Goal: Information Seeking & Learning: Check status

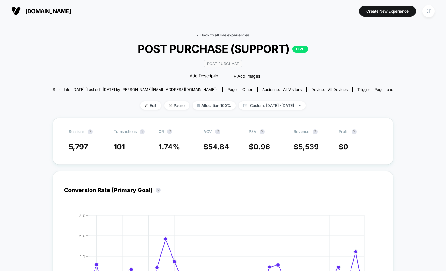
click at [226, 33] on link "< Back to all live experiences" at bounding box center [223, 35] width 52 height 5
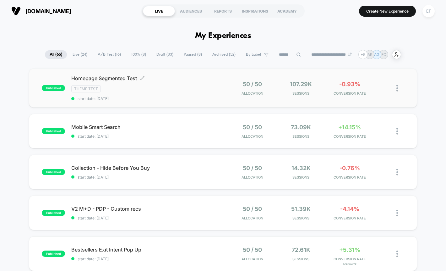
click at [159, 91] on div "Theme Test" at bounding box center [146, 88] width 151 height 7
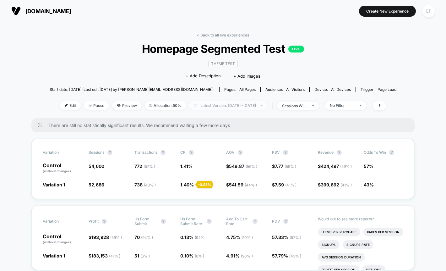
click at [248, 106] on span "Latest Version: [DATE] - [DATE]" at bounding box center [228, 105] width 79 height 8
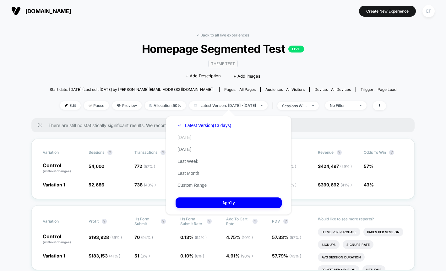
click at [184, 138] on button "[DATE]" at bounding box center [185, 137] width 18 height 6
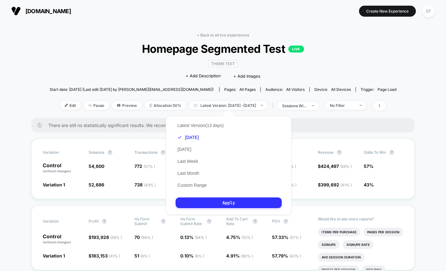
click at [208, 202] on button "Apply" at bounding box center [229, 202] width 106 height 11
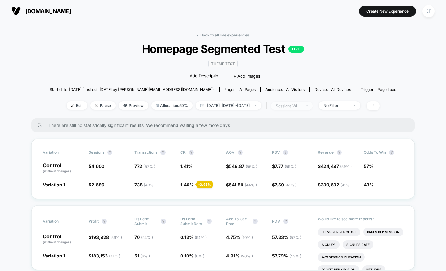
click at [301, 106] on div "sessions with impression" at bounding box center [288, 105] width 25 height 5
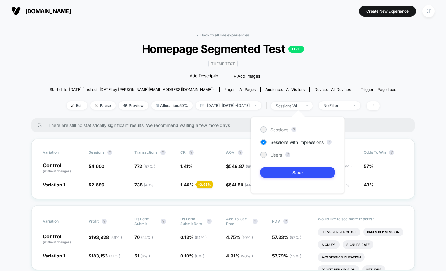
click at [278, 131] on span "Sessions" at bounding box center [279, 129] width 18 height 5
click at [278, 175] on button "Save" at bounding box center [297, 172] width 74 height 10
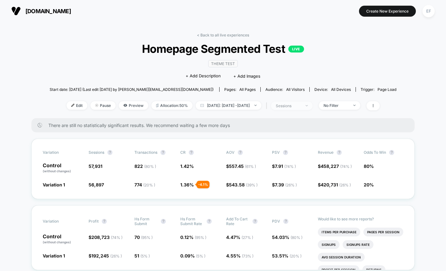
click at [312, 102] on span "sessions" at bounding box center [291, 105] width 41 height 8
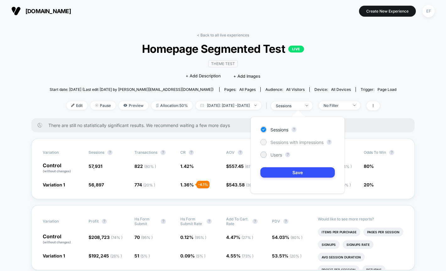
click at [282, 144] on span "Sessions with impressions" at bounding box center [296, 141] width 53 height 5
click at [287, 175] on button "Save" at bounding box center [297, 172] width 74 height 10
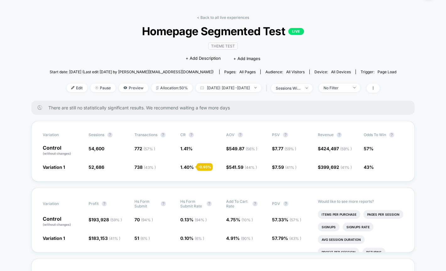
scroll to position [14, 0]
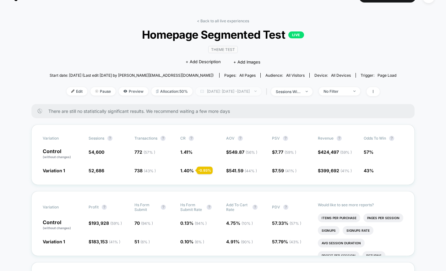
click at [253, 90] on span "[DATE]: [DATE] - [DATE]" at bounding box center [229, 91] width 66 height 8
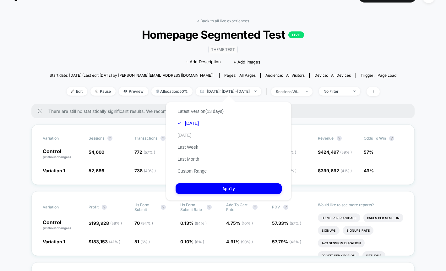
click at [188, 134] on button "[DATE]" at bounding box center [185, 135] width 18 height 6
click at [201, 187] on button "Apply" at bounding box center [229, 188] width 106 height 11
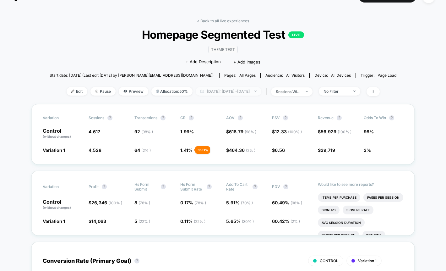
click at [227, 92] on span "[DATE]: [DATE] - [DATE]" at bounding box center [229, 91] width 66 height 8
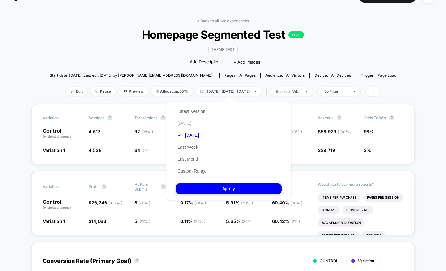
click at [181, 122] on button "[DATE]" at bounding box center [185, 123] width 18 height 6
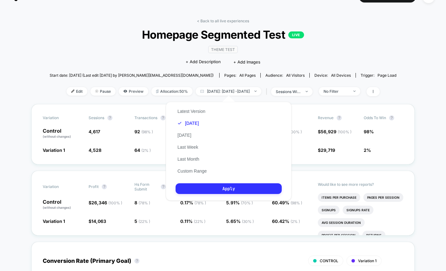
click at [193, 186] on button "Apply" at bounding box center [229, 188] width 106 height 11
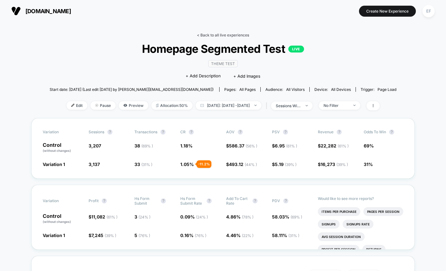
click at [237, 35] on link "< Back to all live experiences" at bounding box center [223, 35] width 52 height 5
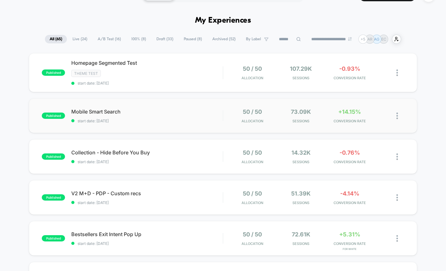
scroll to position [20, 0]
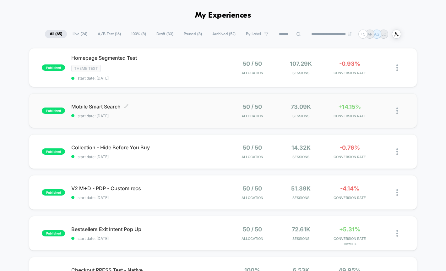
click at [185, 112] on div "Mobile Smart Search Click to edit experience details Click to edit experience d…" at bounding box center [146, 110] width 151 height 15
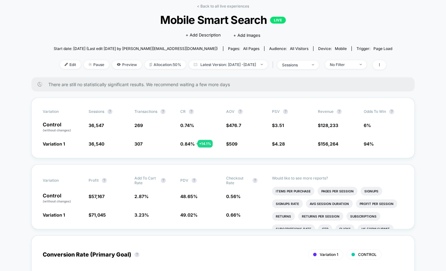
scroll to position [28, 0]
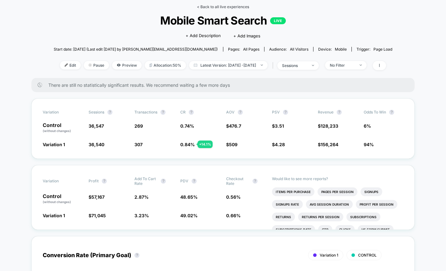
click at [229, 7] on link "< Back to all live experiences" at bounding box center [223, 6] width 52 height 5
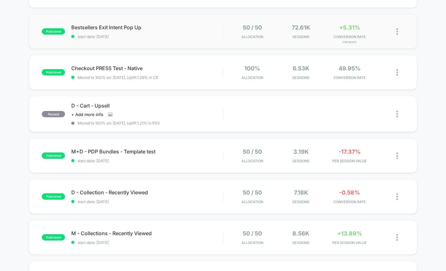
scroll to position [249, 0]
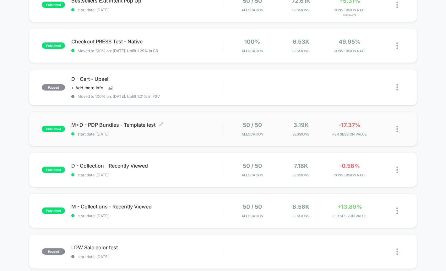
click at [193, 127] on span "M+D - PDP Bundles - Template test Click to edit experience details" at bounding box center [146, 125] width 151 height 6
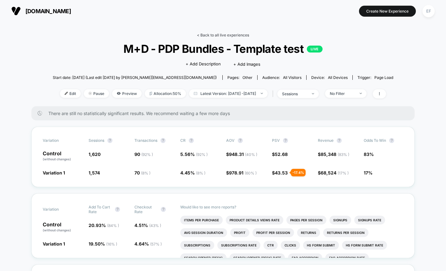
click at [229, 34] on link "< Back to all live experiences" at bounding box center [223, 35] width 52 height 5
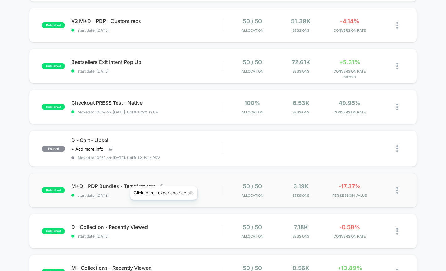
scroll to position [189, 0]
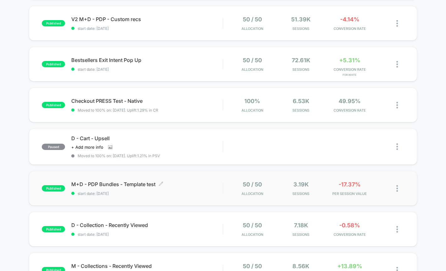
click at [205, 187] on span "M+D - PDP Bundles - Template test Click to edit experience details" at bounding box center [146, 184] width 151 height 6
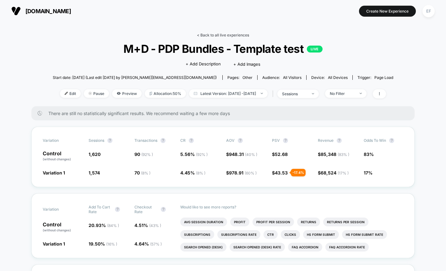
click at [214, 34] on link "< Back to all live experiences" at bounding box center [223, 35] width 52 height 5
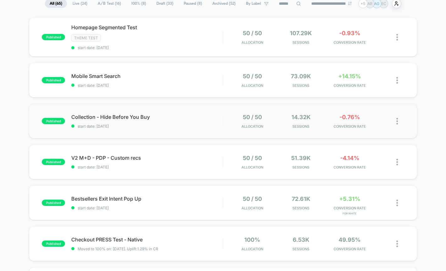
scroll to position [54, 0]
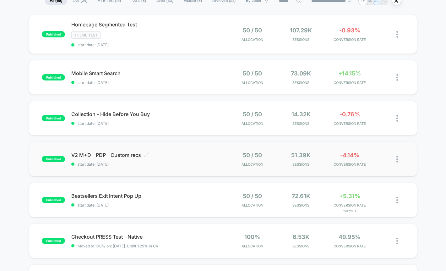
click at [179, 162] on span "start date: [DATE]" at bounding box center [146, 164] width 151 height 5
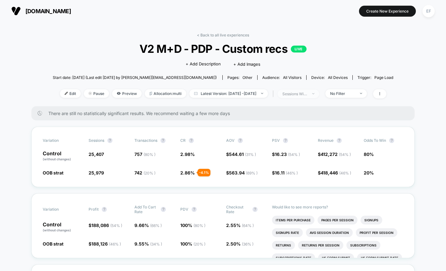
click at [312, 94] on div at bounding box center [309, 94] width 5 height 0
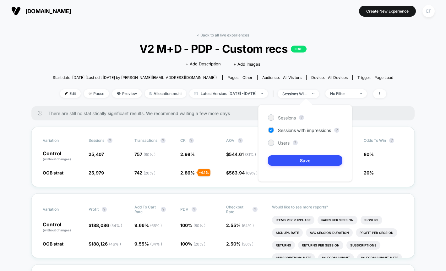
click at [272, 121] on div "Sessions ? Sessions with impressions ? Users ? Save" at bounding box center [305, 143] width 94 height 77
click at [269, 117] on div at bounding box center [271, 117] width 5 height 5
click at [279, 160] on button "Save" at bounding box center [305, 160] width 74 height 10
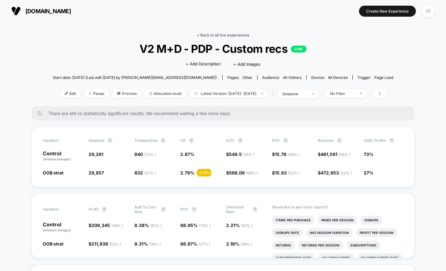
click at [220, 36] on link "< Back to all live experiences" at bounding box center [223, 35] width 52 height 5
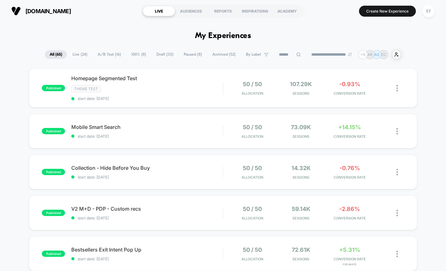
click at [111, 56] on span "A/B Test ( 16 )" at bounding box center [109, 54] width 33 height 8
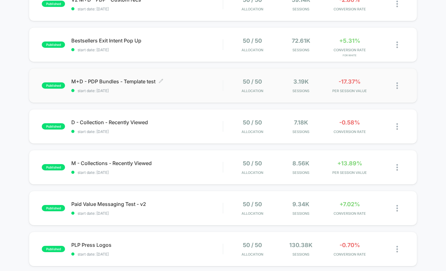
scroll to position [209, 0]
click at [198, 169] on div "M - Collections - Recently Viewed Click to edit experience details Click to edi…" at bounding box center [146, 167] width 151 height 15
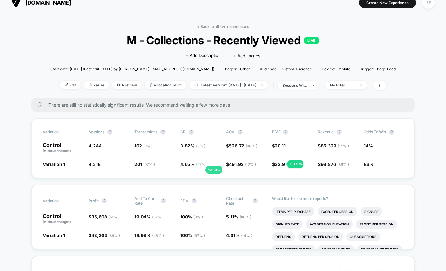
scroll to position [11, 0]
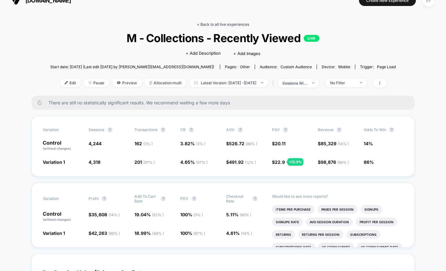
click at [210, 26] on link "< Back to all live experiences" at bounding box center [223, 24] width 52 height 5
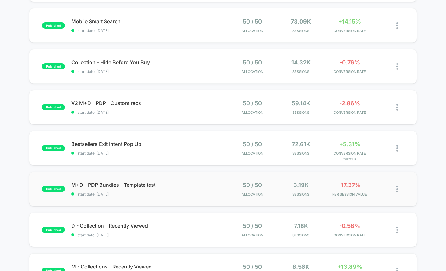
scroll to position [130, 0]
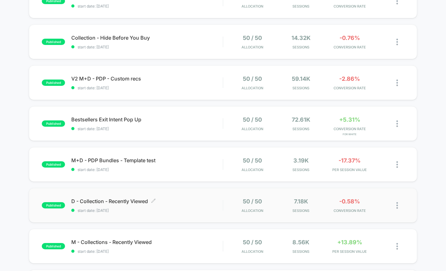
click at [182, 210] on span "start date: [DATE]" at bounding box center [146, 210] width 151 height 5
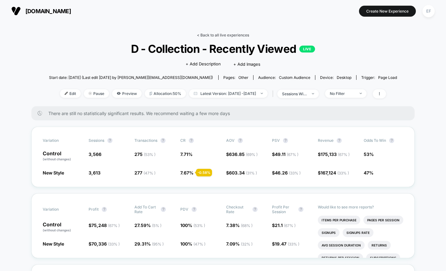
click at [220, 36] on link "< Back to all live experiences" at bounding box center [223, 35] width 52 height 5
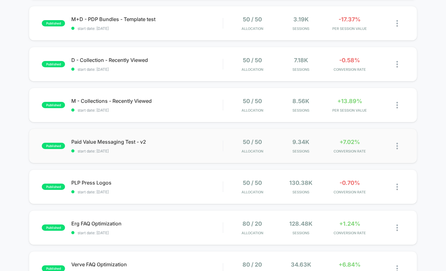
scroll to position [271, 0]
click at [204, 187] on div "PLP Press Logos Click to edit experience details Click to edit experience detai…" at bounding box center [146, 186] width 151 height 15
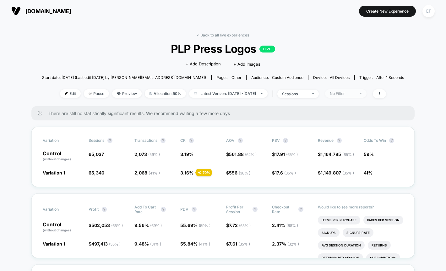
click at [355, 95] on div "No Filter" at bounding box center [342, 93] width 25 height 5
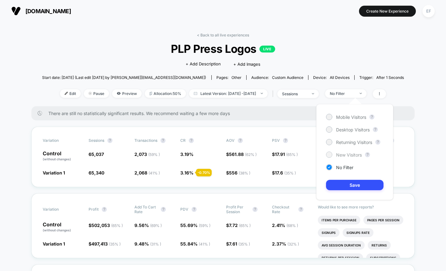
click at [336, 153] on span "New Visitors" at bounding box center [349, 154] width 26 height 5
click at [342, 187] on button "Save" at bounding box center [354, 185] width 57 height 10
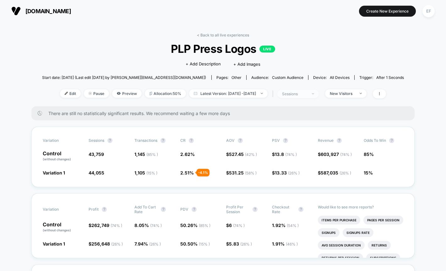
click at [307, 93] on div "sessions" at bounding box center [294, 93] width 25 height 5
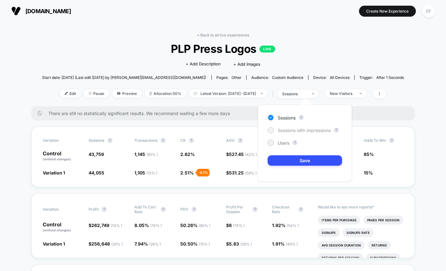
click at [299, 130] on span "Sessions with impressions" at bounding box center [304, 130] width 53 height 5
click at [296, 161] on button "Save" at bounding box center [305, 160] width 74 height 10
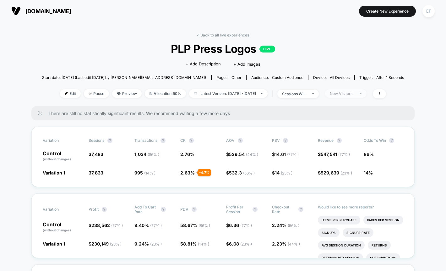
click at [350, 91] on div "New Visitors" at bounding box center [342, 93] width 25 height 5
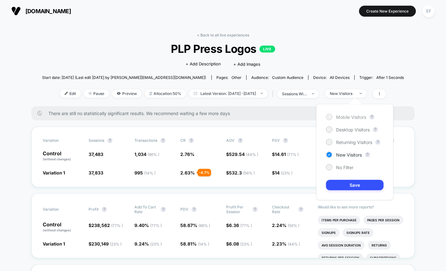
click at [336, 120] on div "Mobile Visitors" at bounding box center [346, 117] width 40 height 6
click at [337, 182] on button "Save" at bounding box center [354, 185] width 57 height 10
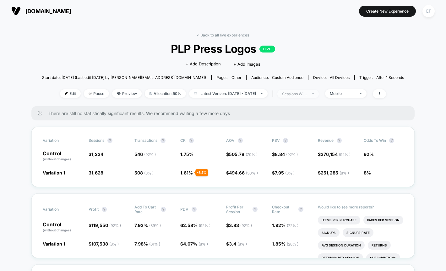
click at [307, 93] on div "sessions with impression" at bounding box center [294, 93] width 25 height 5
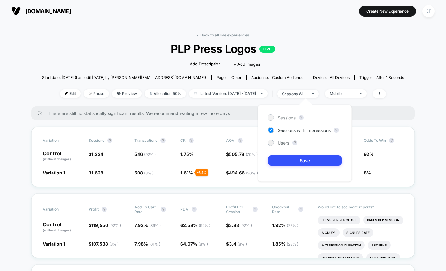
click at [283, 117] on span "Sessions" at bounding box center [287, 117] width 18 height 5
click at [281, 162] on button "Save" at bounding box center [305, 160] width 74 height 10
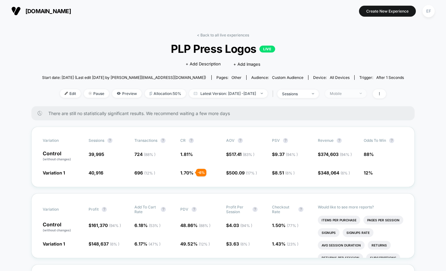
click at [355, 95] on div "Mobile" at bounding box center [342, 93] width 25 height 5
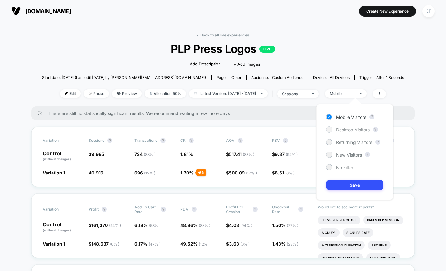
click at [339, 129] on span "Desktop Visitors" at bounding box center [353, 129] width 34 height 5
click at [336, 186] on button "Save" at bounding box center [354, 185] width 57 height 10
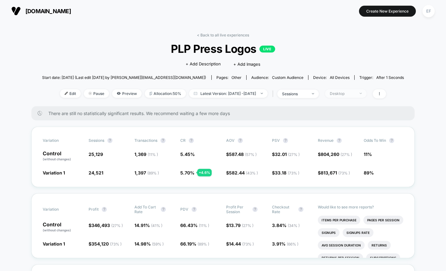
click at [366, 92] on span "Desktop" at bounding box center [345, 93] width 41 height 8
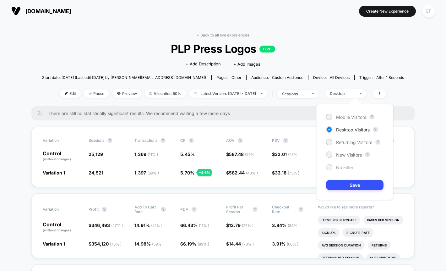
click at [338, 170] on span "No Filter" at bounding box center [344, 167] width 17 height 5
click at [338, 190] on button "Save" at bounding box center [354, 185] width 57 height 10
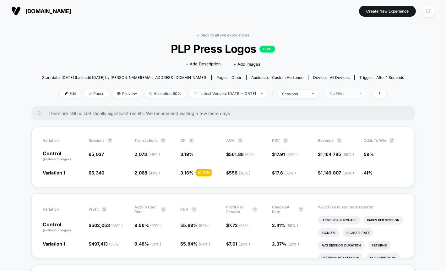
click at [355, 92] on div "No Filter" at bounding box center [342, 93] width 25 height 5
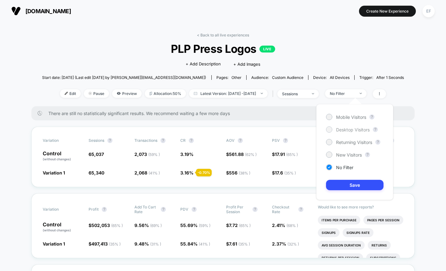
click at [339, 127] on span "Desktop Visitors" at bounding box center [353, 129] width 34 height 5
click at [338, 143] on span "Returning Visitors" at bounding box center [354, 141] width 36 height 5
click at [338, 163] on div "Mobile Visitors ? Desktop Visitors ? Returning Visitors ? New Visitors ? No Fil…" at bounding box center [354, 152] width 77 height 96
click at [339, 159] on div "Mobile Visitors ? Desktop Visitors ? Returning Visitors ? New Visitors ? No Fil…" at bounding box center [354, 152] width 77 height 96
click at [386, 96] on span at bounding box center [379, 93] width 13 height 9
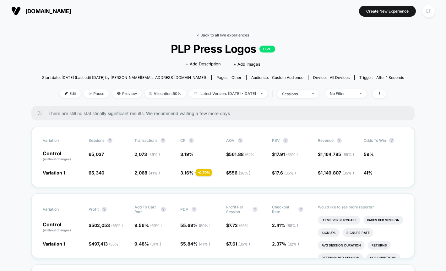
click at [216, 35] on link "< Back to all live experiences" at bounding box center [223, 35] width 52 height 5
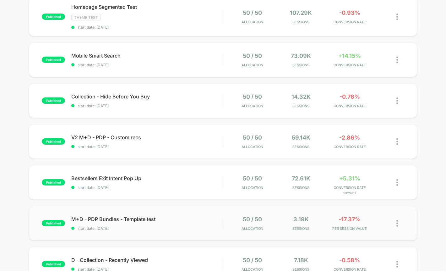
scroll to position [72, 0]
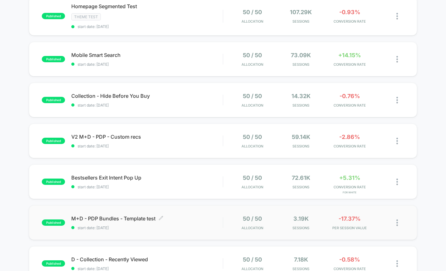
click at [201, 223] on div "M+D - PDP Bundles - Template test Click to edit experience details Click to edi…" at bounding box center [146, 222] width 151 height 15
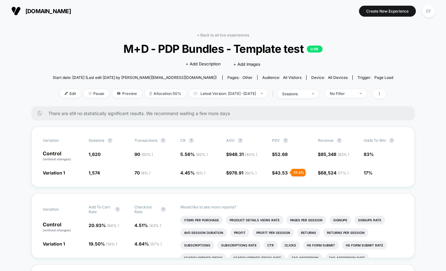
click at [393, 99] on div "< Back to all live experiences M+D - PDP Bundles - Template test LIVE Click to …" at bounding box center [223, 69] width 340 height 73
click at [381, 93] on icon at bounding box center [379, 94] width 4 height 4
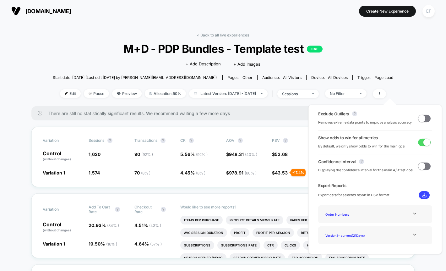
click at [422, 121] on span at bounding box center [421, 118] width 7 height 7
click at [423, 121] on span at bounding box center [426, 118] width 7 height 7
click at [422, 121] on span at bounding box center [421, 118] width 7 height 7
click at [423, 121] on span at bounding box center [426, 118] width 7 height 7
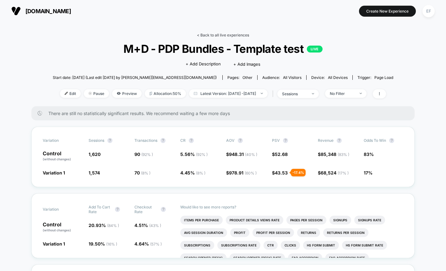
click at [219, 35] on link "< Back to all live experiences" at bounding box center [223, 35] width 52 height 5
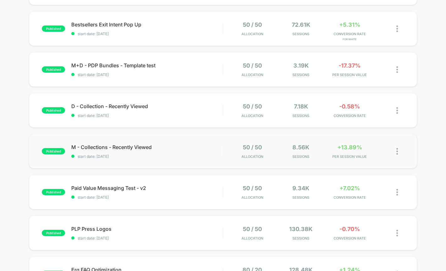
scroll to position [226, 0]
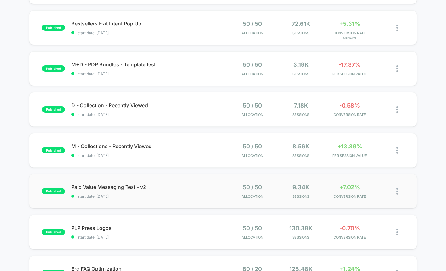
click at [211, 188] on span "Paid Value Messaging Test - v2 Click to edit experience details" at bounding box center [146, 187] width 151 height 6
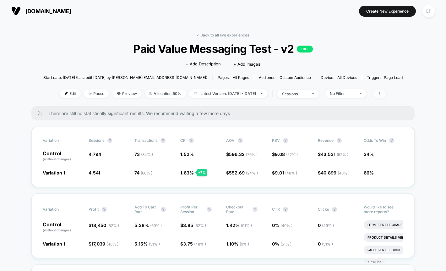
click at [386, 97] on span at bounding box center [379, 93] width 13 height 9
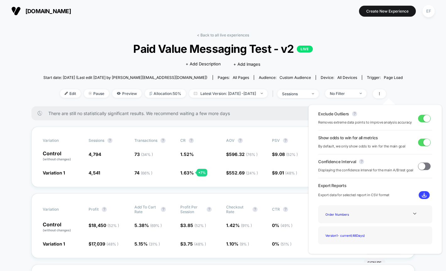
click at [423, 118] on span at bounding box center [426, 118] width 7 height 7
click at [423, 118] on span at bounding box center [424, 119] width 13 height 8
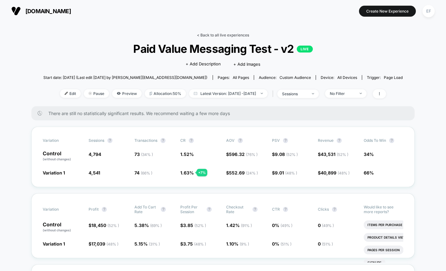
click at [237, 35] on link "< Back to all live experiences" at bounding box center [223, 35] width 52 height 5
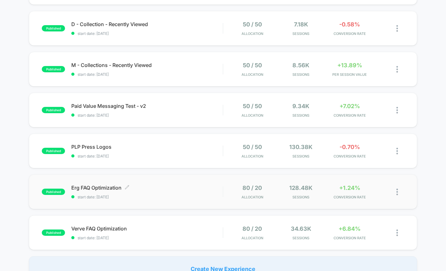
scroll to position [355, 0]
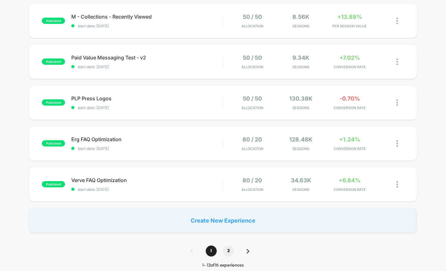
click at [228, 251] on span "2" at bounding box center [228, 250] width 11 height 11
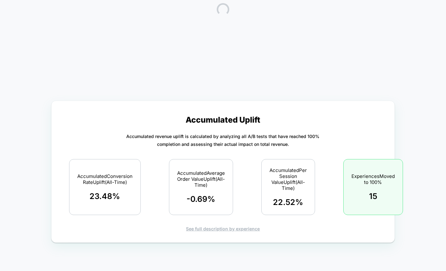
scroll to position [0, 0]
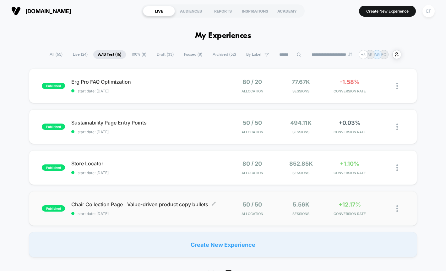
click at [193, 212] on div "Chair Collection Page | Value-driven product copy bullets Click to edit experie…" at bounding box center [146, 208] width 151 height 15
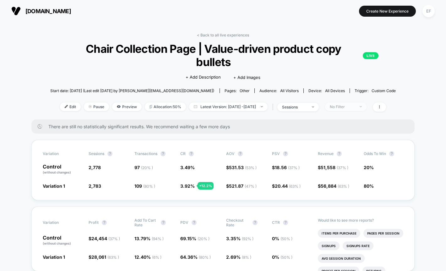
click at [366, 102] on span "No Filter" at bounding box center [345, 106] width 41 height 8
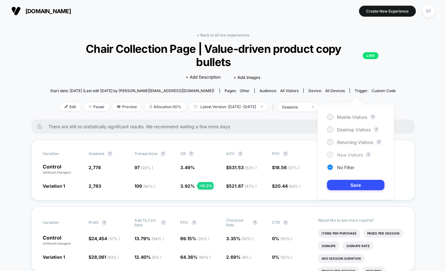
click at [340, 154] on span "New Visitors" at bounding box center [350, 154] width 26 height 5
click at [342, 183] on button "Save" at bounding box center [355, 185] width 57 height 10
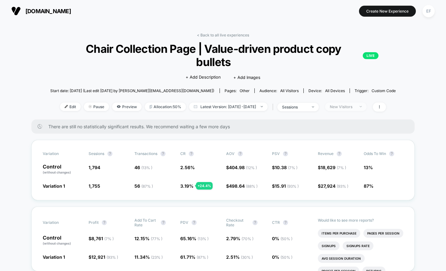
click at [355, 104] on div "New Visitors" at bounding box center [342, 106] width 25 height 5
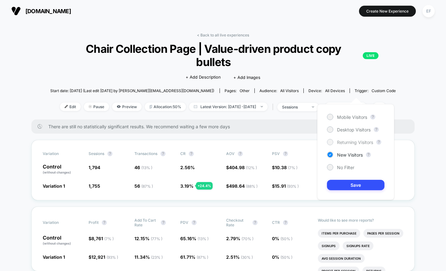
click at [345, 142] on span "Returning Visitors" at bounding box center [355, 141] width 36 height 5
click at [336, 190] on div "Mobile Visitors ? Desktop Visitors ? Returning Visitors ? New Visitors ? No Fil…" at bounding box center [355, 152] width 77 height 96
click at [336, 183] on button "Save" at bounding box center [355, 185] width 57 height 10
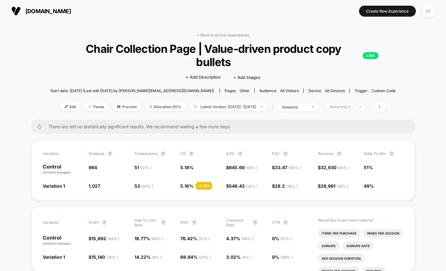
click at [360, 102] on span "Returning Visitors" at bounding box center [345, 106] width 41 height 8
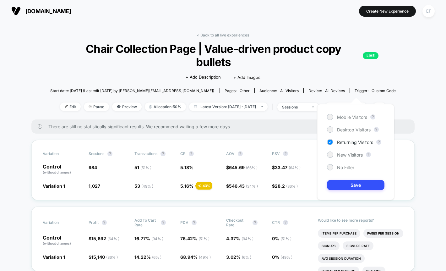
click at [347, 150] on div "Mobile Visitors ? Desktop Visitors ? Returning Visitors ? New Visitors ? No Fil…" at bounding box center [355, 152] width 77 height 96
click at [344, 156] on span "New Visitors" at bounding box center [350, 154] width 26 height 5
click at [343, 186] on button "Save" at bounding box center [355, 185] width 57 height 10
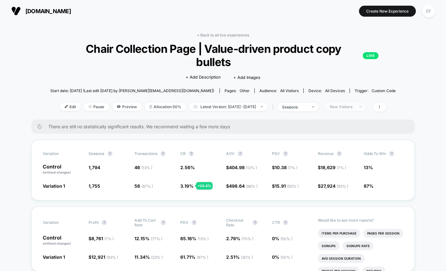
click at [355, 104] on div "New Visitors" at bounding box center [342, 106] width 25 height 5
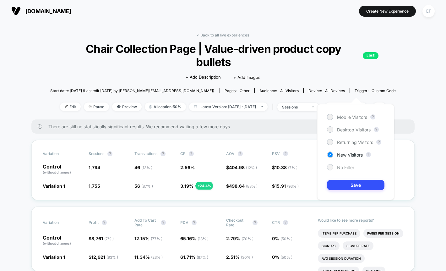
click at [342, 168] on span "No Filter" at bounding box center [345, 167] width 17 height 5
click at [340, 185] on button "Save" at bounding box center [355, 185] width 57 height 10
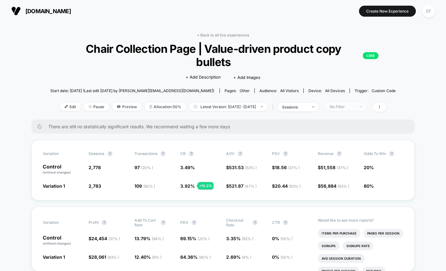
click at [366, 102] on span "No Filter" at bounding box center [345, 106] width 41 height 8
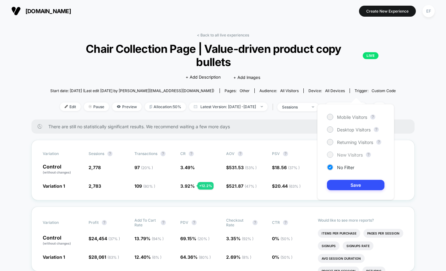
click at [345, 153] on span "New Visitors" at bounding box center [350, 154] width 26 height 5
click at [342, 190] on button "Save" at bounding box center [355, 185] width 57 height 10
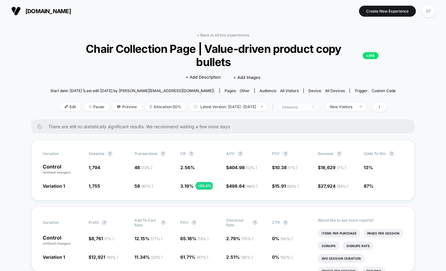
click at [307, 103] on span "sessions" at bounding box center [297, 107] width 41 height 8
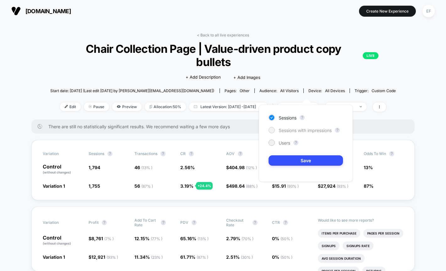
click at [292, 130] on span "Sessions with impressions" at bounding box center [305, 130] width 53 height 5
click at [294, 154] on div "Sessions ? Sessions with impressions ? Users ? Save" at bounding box center [306, 143] width 94 height 77
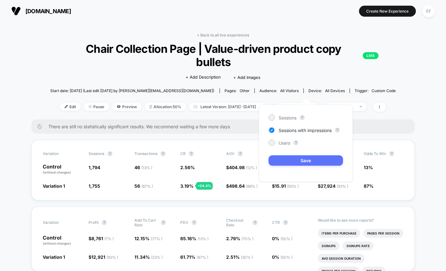
click at [294, 163] on button "Save" at bounding box center [306, 160] width 74 height 10
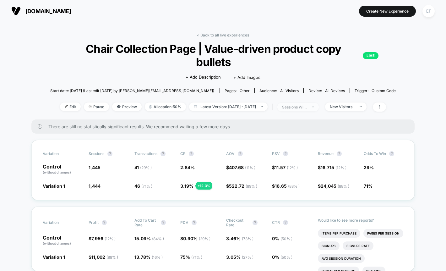
click at [307, 105] on div "sessions with impression" at bounding box center [294, 107] width 25 height 5
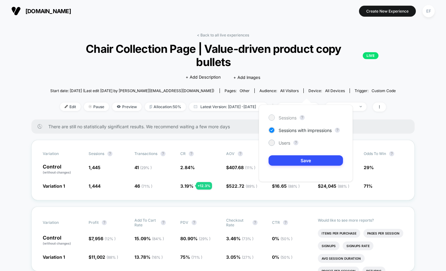
click at [289, 115] on span "Sessions" at bounding box center [288, 117] width 18 height 5
click at [296, 160] on button "Save" at bounding box center [306, 160] width 74 height 10
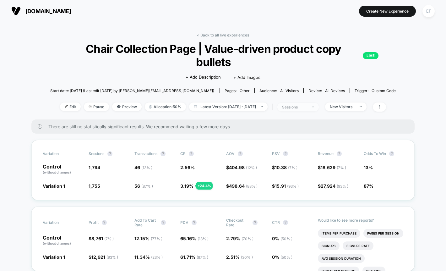
click at [305, 103] on span "sessions" at bounding box center [297, 107] width 41 height 8
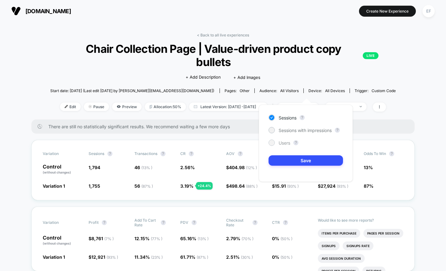
click at [279, 143] on span "Users" at bounding box center [285, 142] width 12 height 5
click at [284, 164] on button "Save" at bounding box center [306, 160] width 74 height 10
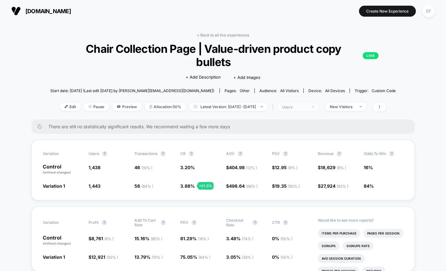
click at [303, 105] on div "users" at bounding box center [294, 107] width 25 height 5
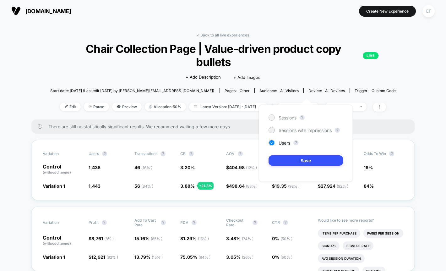
click at [284, 116] on span "Sessions" at bounding box center [288, 117] width 18 height 5
click at [296, 162] on button "Save" at bounding box center [306, 160] width 74 height 10
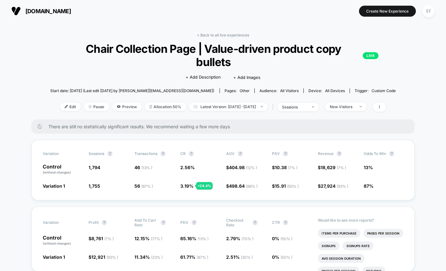
click at [240, 37] on link "< Back to all live experiences" at bounding box center [223, 35] width 52 height 5
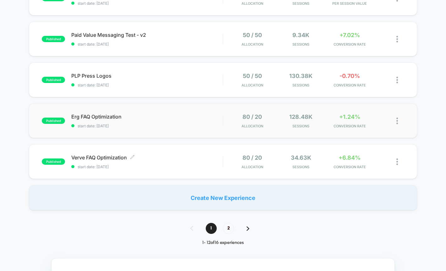
scroll to position [405, 0]
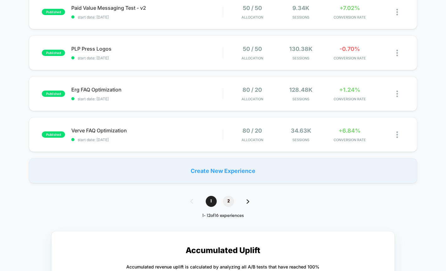
click at [231, 203] on span "2" at bounding box center [228, 201] width 11 height 11
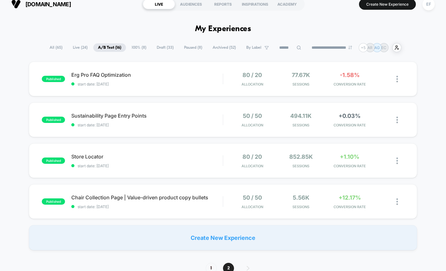
scroll to position [74, 0]
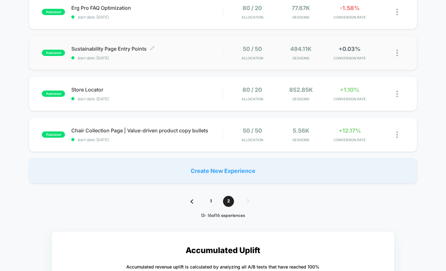
click at [184, 56] on span "start date: [DATE]" at bounding box center [146, 58] width 151 height 5
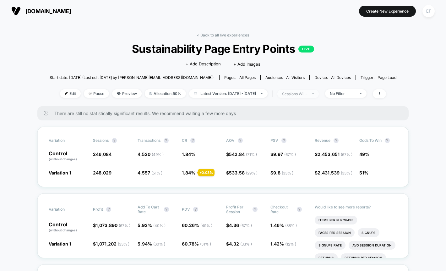
click at [304, 92] on div "sessions with impression" at bounding box center [294, 93] width 25 height 5
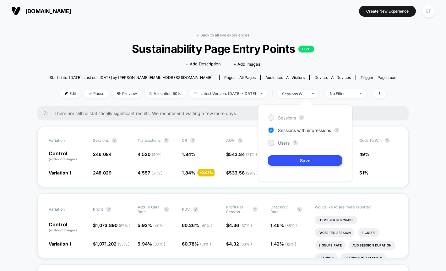
click at [279, 117] on span "Sessions" at bounding box center [287, 117] width 18 height 5
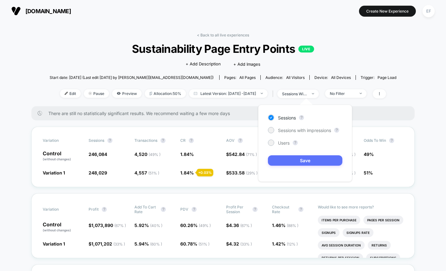
click at [284, 161] on button "Save" at bounding box center [305, 160] width 74 height 10
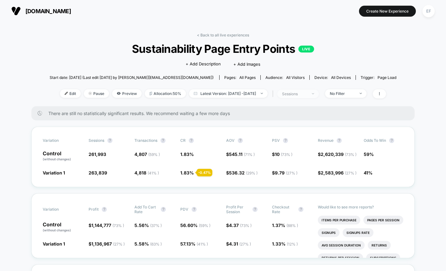
click at [307, 93] on div "sessions" at bounding box center [294, 93] width 25 height 5
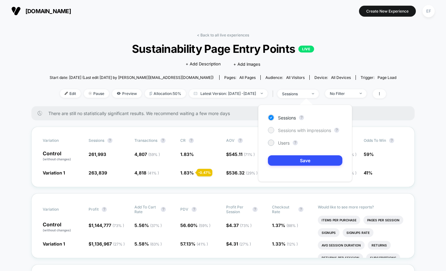
click at [291, 128] on span "Sessions with impressions" at bounding box center [304, 130] width 53 height 5
click at [285, 162] on button "Save" at bounding box center [305, 160] width 74 height 10
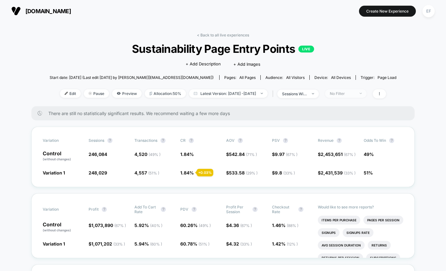
click at [355, 95] on div "No Filter" at bounding box center [342, 93] width 25 height 5
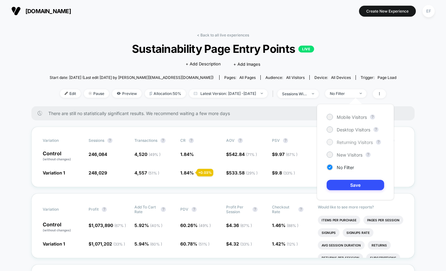
click at [340, 143] on span "Returning Visitors" at bounding box center [355, 141] width 36 height 5
click at [337, 185] on button "Save" at bounding box center [355, 185] width 57 height 10
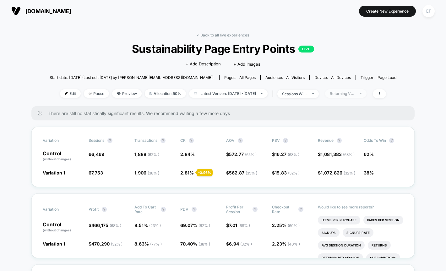
click at [355, 95] on div "Returning Visitors" at bounding box center [342, 93] width 25 height 5
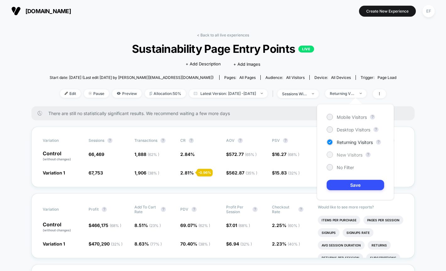
click at [340, 155] on span "New Visitors" at bounding box center [350, 154] width 26 height 5
click at [344, 183] on button "Save" at bounding box center [355, 185] width 57 height 10
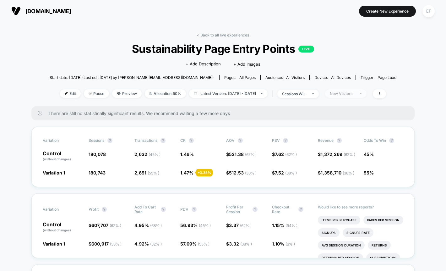
click at [355, 93] on div "New Visitors" at bounding box center [342, 93] width 25 height 5
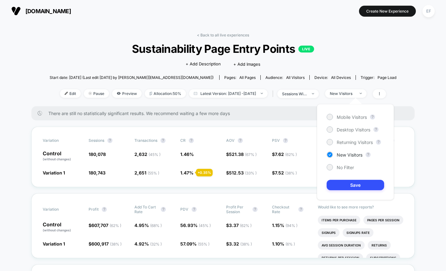
click at [334, 121] on div "Mobile Visitors ? Desktop Visitors ? Returning Visitors ? New Visitors ? No Fil…" at bounding box center [355, 152] width 77 height 96
click at [328, 117] on div at bounding box center [329, 116] width 5 height 5
click at [341, 183] on button "Save" at bounding box center [355, 185] width 57 height 10
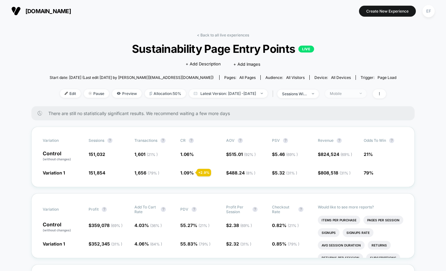
click at [355, 94] on div "Mobile" at bounding box center [342, 93] width 25 height 5
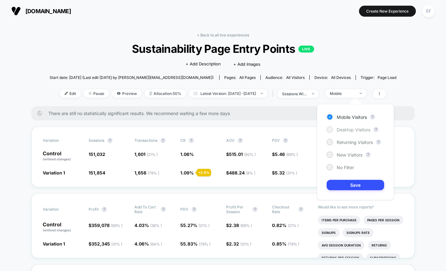
click at [331, 130] on div at bounding box center [329, 129] width 5 height 5
click at [347, 183] on button "Save" at bounding box center [355, 185] width 57 height 10
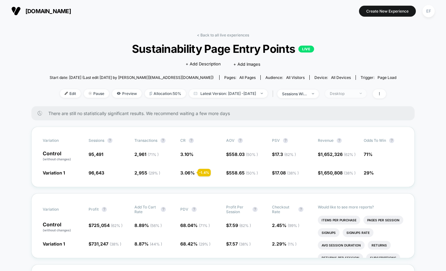
click at [355, 94] on div "Desktop" at bounding box center [342, 93] width 25 height 5
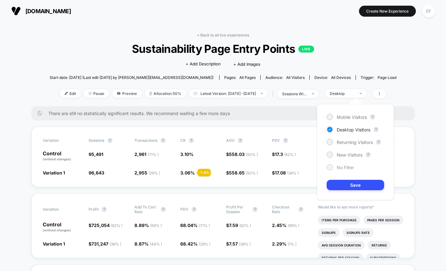
click at [332, 165] on div at bounding box center [330, 167] width 6 height 6
click at [334, 186] on button "Save" at bounding box center [355, 185] width 57 height 10
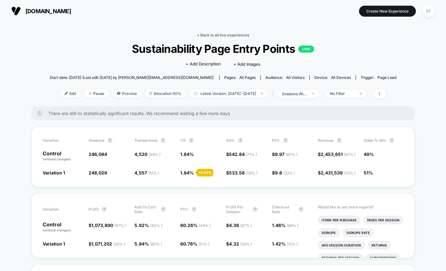
click at [240, 33] on link "< Back to all live experiences" at bounding box center [223, 35] width 52 height 5
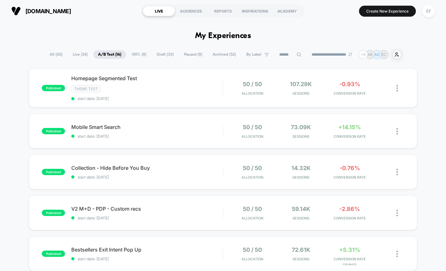
click at [192, 52] on span "Paused ( 8 )" at bounding box center [193, 54] width 28 height 8
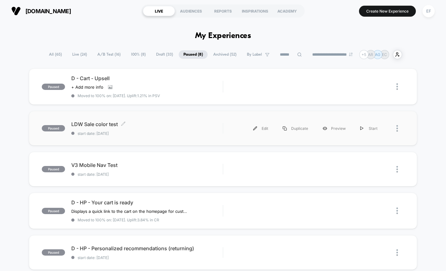
click at [158, 129] on div "LDW Sale color test Click to edit experience details Click to edit experience d…" at bounding box center [146, 128] width 151 height 15
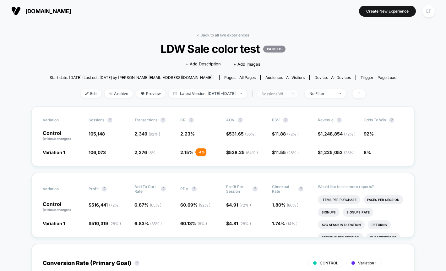
click at [281, 92] on div "sessions with impression" at bounding box center [274, 93] width 25 height 5
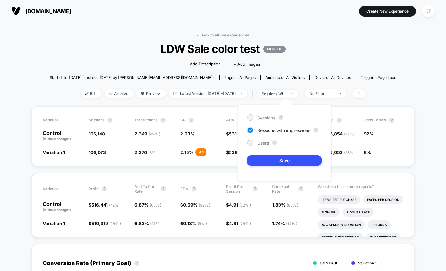
click at [258, 117] on span "Sessions" at bounding box center [266, 117] width 18 height 5
click at [263, 163] on button "Save" at bounding box center [284, 160] width 74 height 10
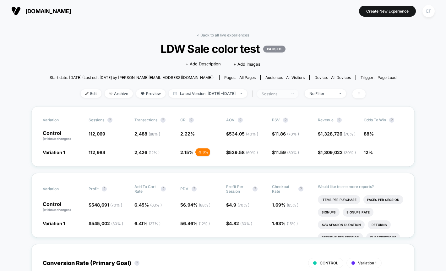
click at [287, 93] on div "sessions" at bounding box center [274, 93] width 25 height 5
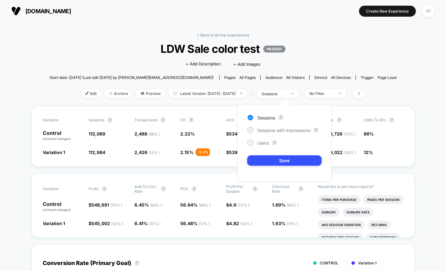
click at [258, 147] on div "Sessions ? Sessions with impressions ? Users ? Save" at bounding box center [284, 143] width 94 height 77
click at [259, 143] on span "Users" at bounding box center [263, 142] width 12 height 5
click at [264, 165] on button "Save" at bounding box center [284, 160] width 74 height 10
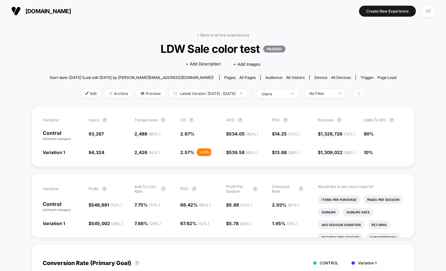
click at [366, 92] on span at bounding box center [358, 93] width 13 height 9
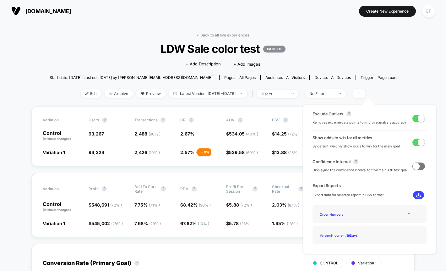
click at [419, 122] on span at bounding box center [421, 118] width 7 height 7
click at [418, 119] on span at bounding box center [418, 119] width 13 height 8
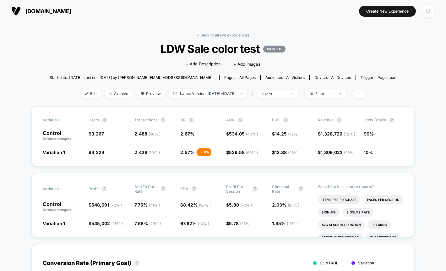
click at [243, 34] on link "< Back to all live experiences" at bounding box center [223, 35] width 52 height 5
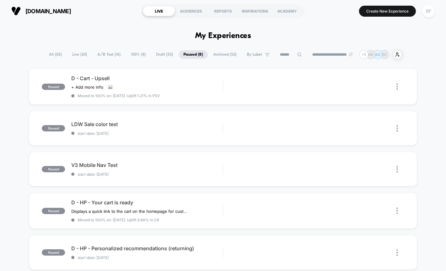
click at [99, 55] on span "A/B Test ( 16 )" at bounding box center [109, 54] width 33 height 8
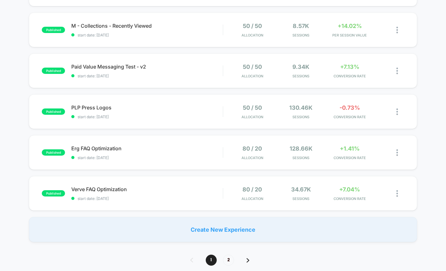
scroll to position [443, 0]
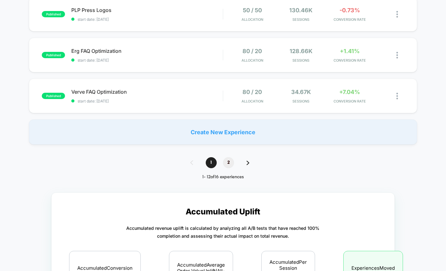
click at [231, 165] on span "2" at bounding box center [228, 162] width 11 height 11
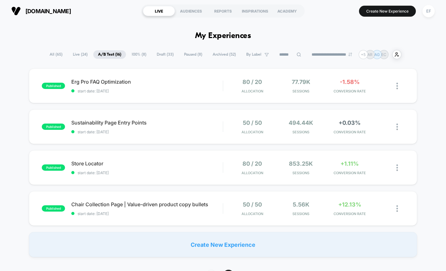
scroll to position [1, 0]
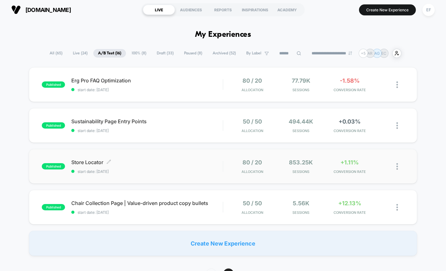
click at [202, 165] on span "Store Locator Click to edit experience details" at bounding box center [146, 162] width 151 height 6
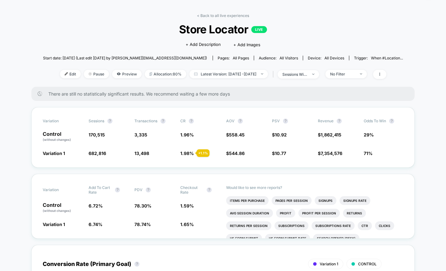
scroll to position [11, 0]
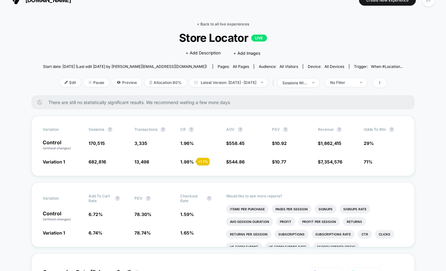
click at [222, 24] on link "< Back to all live experiences" at bounding box center [223, 24] width 52 height 5
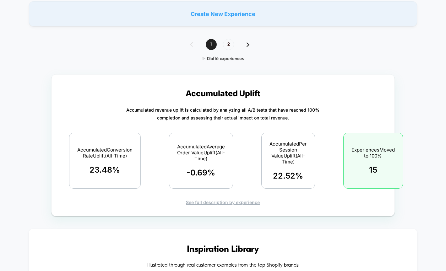
scroll to position [563, 0]
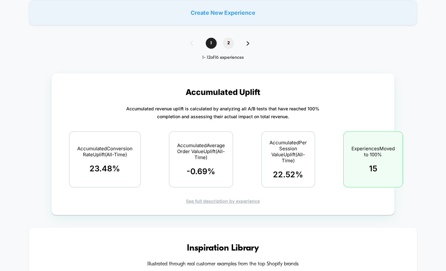
click at [233, 41] on span "2" at bounding box center [228, 43] width 11 height 11
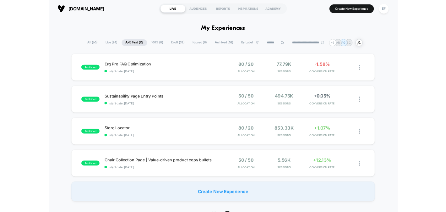
scroll to position [0, 0]
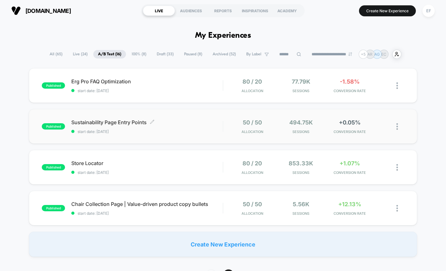
click at [183, 119] on span "Sustainability Page Entry Points Click to edit experience details" at bounding box center [146, 122] width 151 height 6
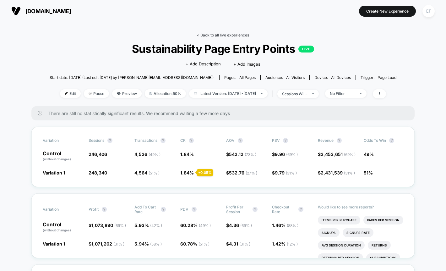
click at [216, 36] on link "< Back to all live experiences" at bounding box center [223, 35] width 52 height 5
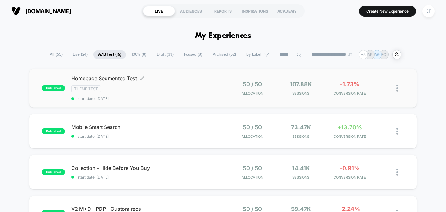
click at [172, 92] on div "Theme Test" at bounding box center [146, 88] width 151 height 7
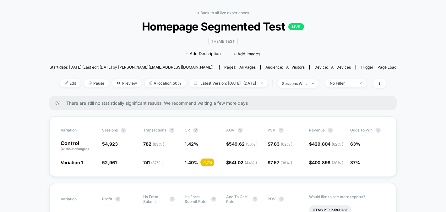
scroll to position [91, 0]
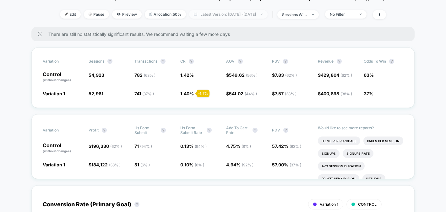
click at [253, 14] on span "Latest Version: [DATE] - [DATE]" at bounding box center [228, 14] width 79 height 8
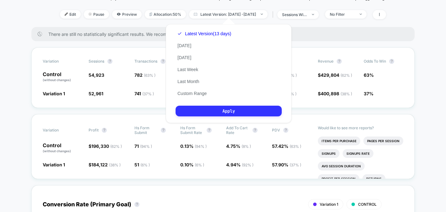
click at [203, 113] on button "Apply" at bounding box center [229, 111] width 106 height 11
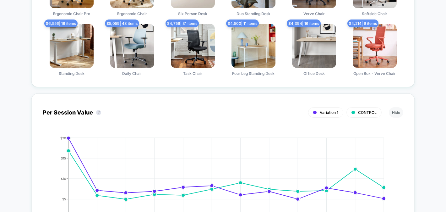
scroll to position [534, 0]
